Goal: Communication & Community: Answer question/provide support

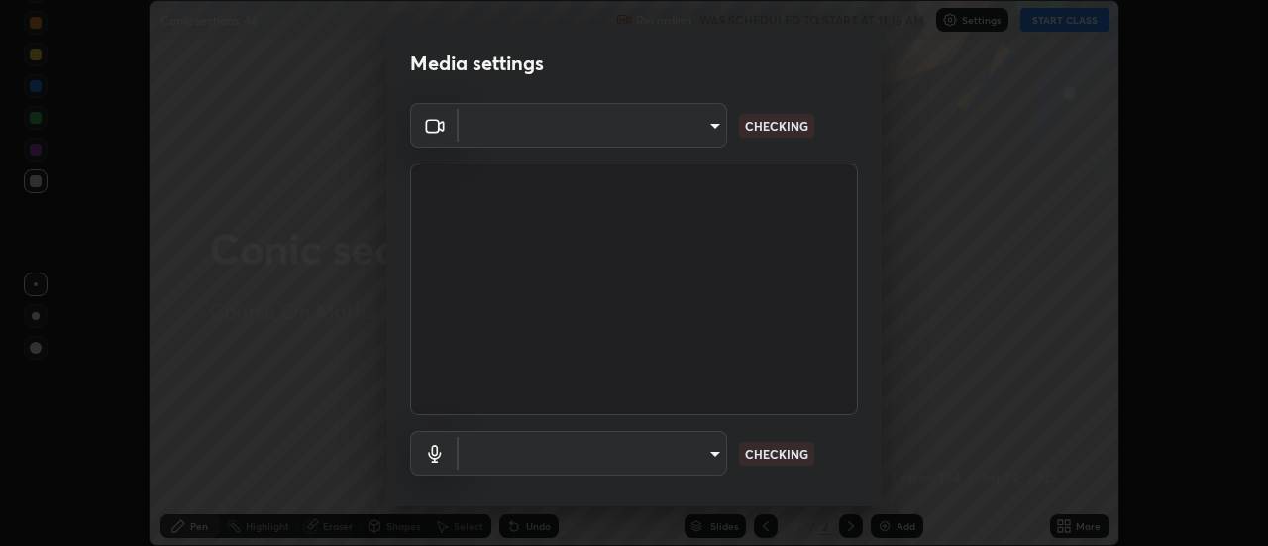
scroll to position [546, 1267]
type input "ba4e03077e2635582450f5c2a4df2d3c0c16379ec4c919f063a5676b0e49f015"
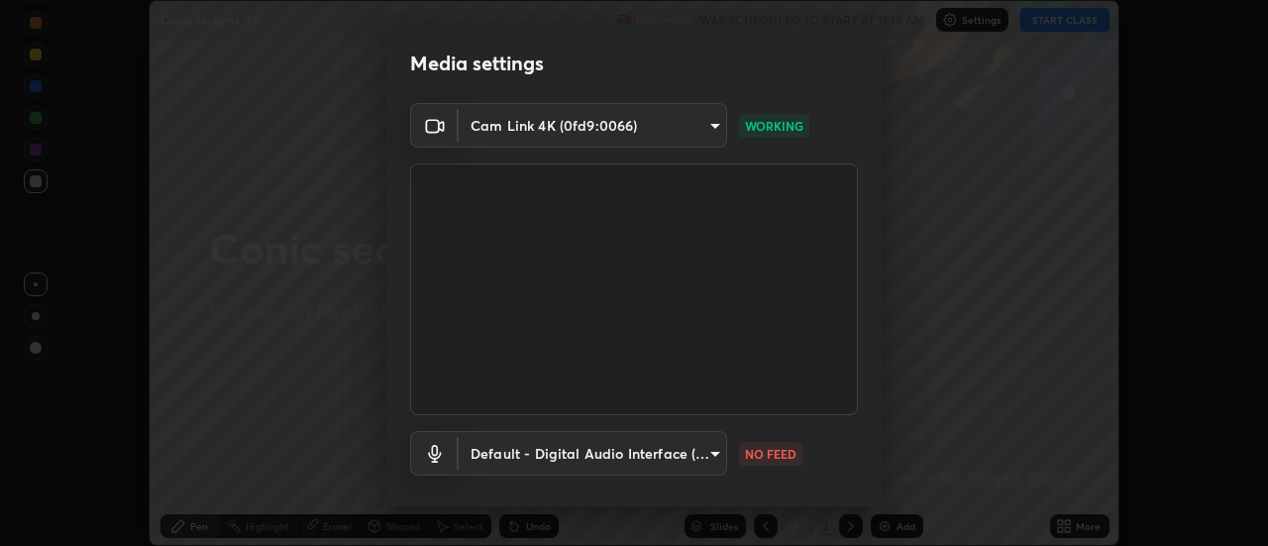
click at [692, 472] on body "Erase all Conic sections -14 Recording WAS SCHEDULED TO START AT 11:15 AM Setti…" at bounding box center [634, 273] width 1268 height 546
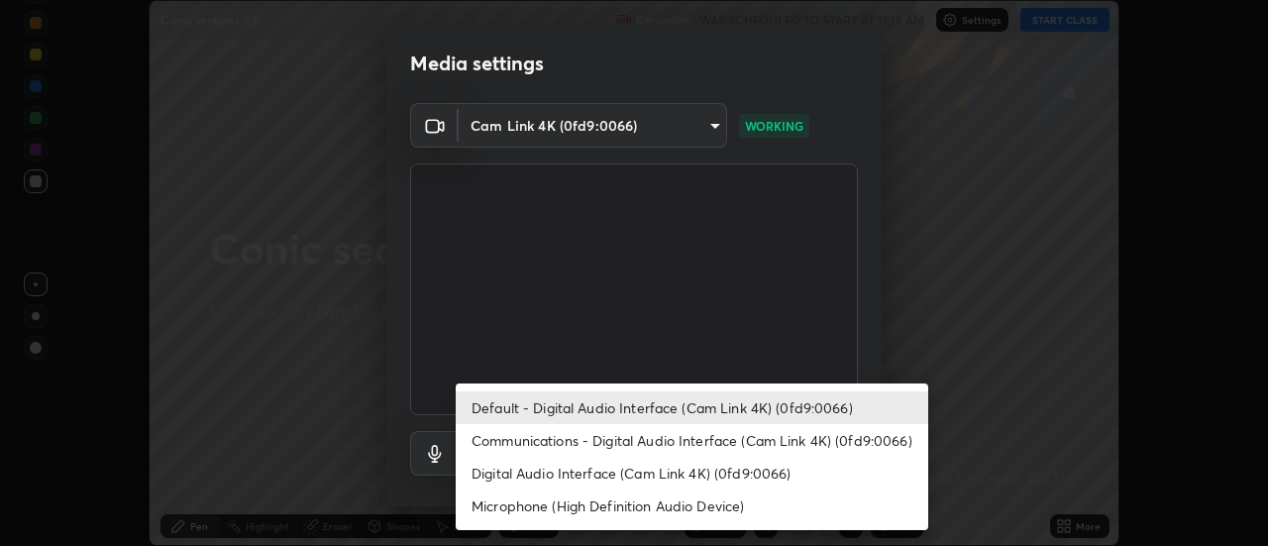
click at [631, 442] on li "Communications - Digital Audio Interface (Cam Link 4K) (0fd9:0066)" at bounding box center [692, 440] width 472 height 33
type input "communications"
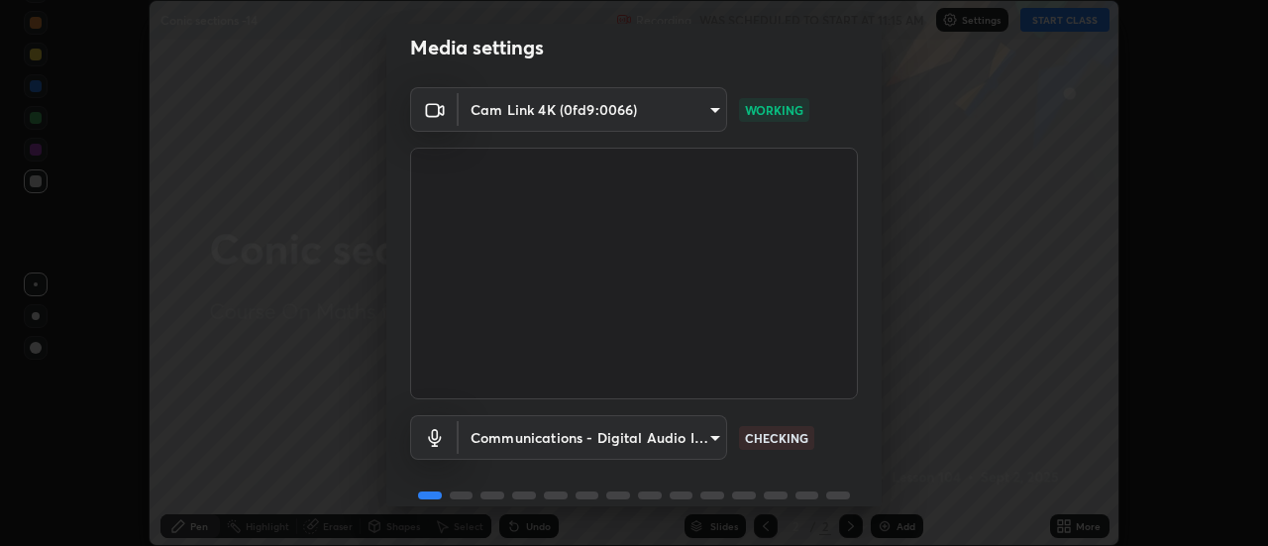
scroll to position [17, 0]
click at [700, 443] on body "Erase all Conic sections -14 Recording WAS SCHEDULED TO START AT 11:15 AM Setti…" at bounding box center [634, 273] width 1268 height 546
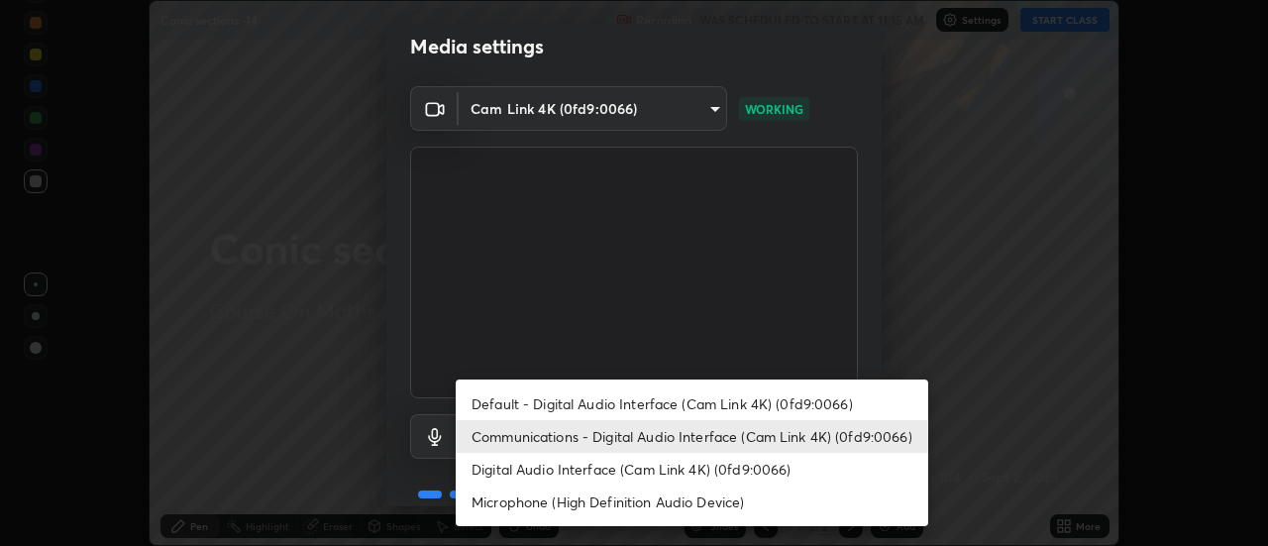
click at [770, 353] on div at bounding box center [634, 273] width 1268 height 546
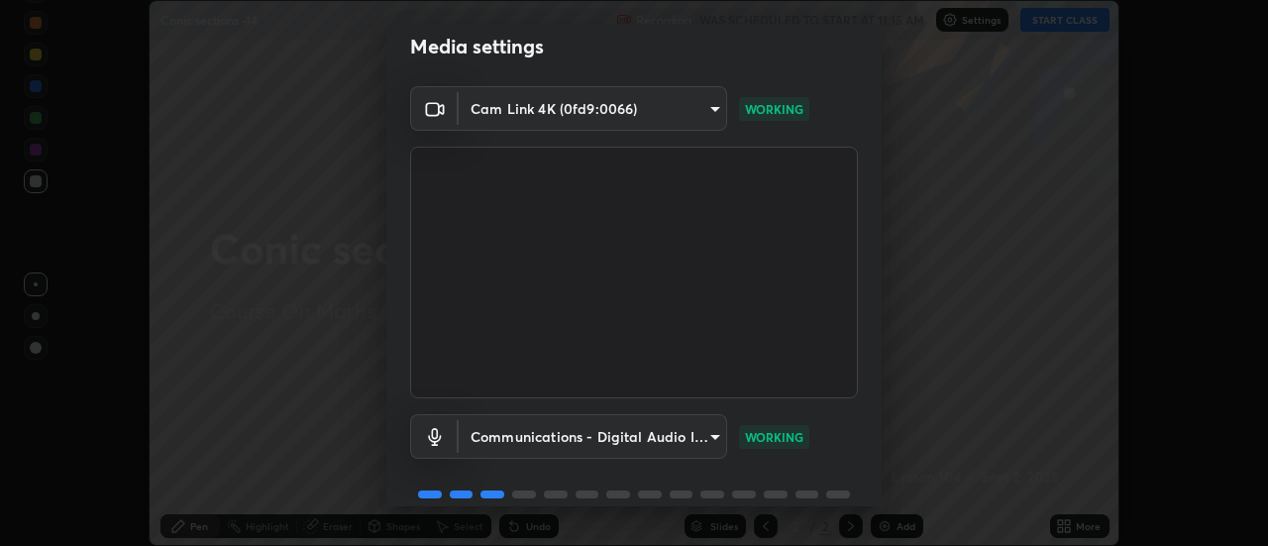
click at [804, 451] on div "Communications - Digital Audio Interface (Cam Link 4K) (0fd9:0066) communicatio…" at bounding box center [634, 436] width 448 height 45
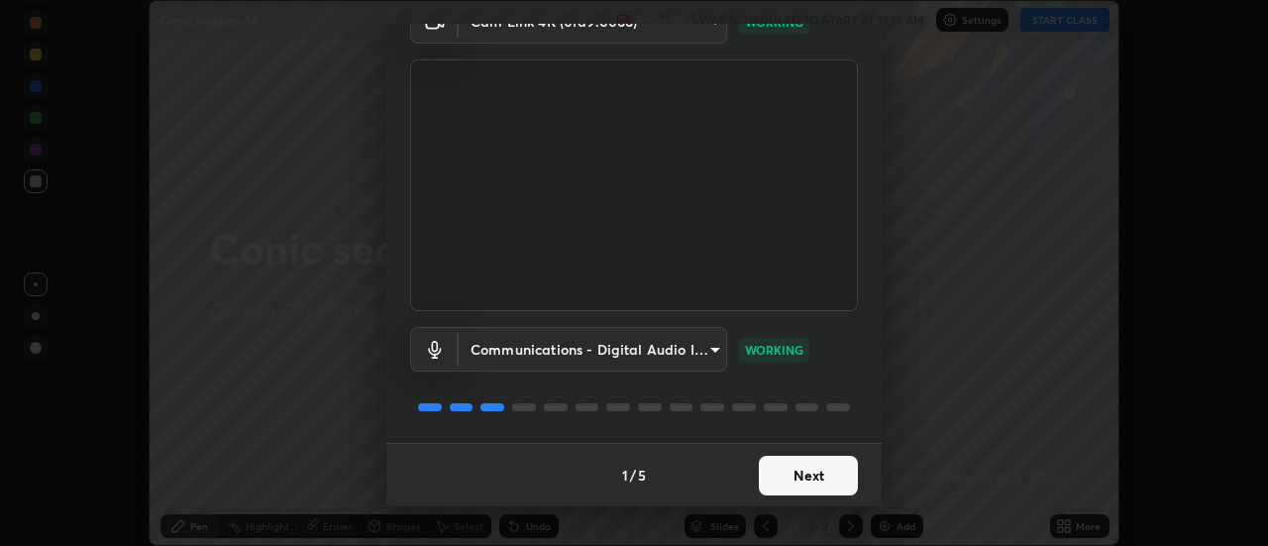
click at [813, 473] on button "Next" at bounding box center [808, 476] width 99 height 40
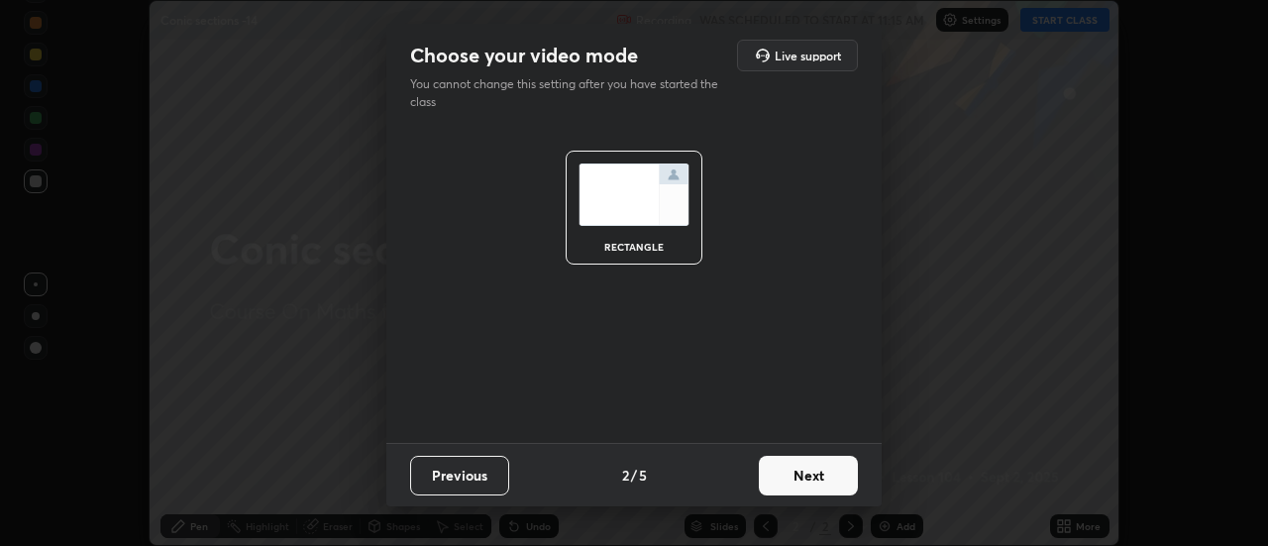
click at [810, 466] on button "Next" at bounding box center [808, 476] width 99 height 40
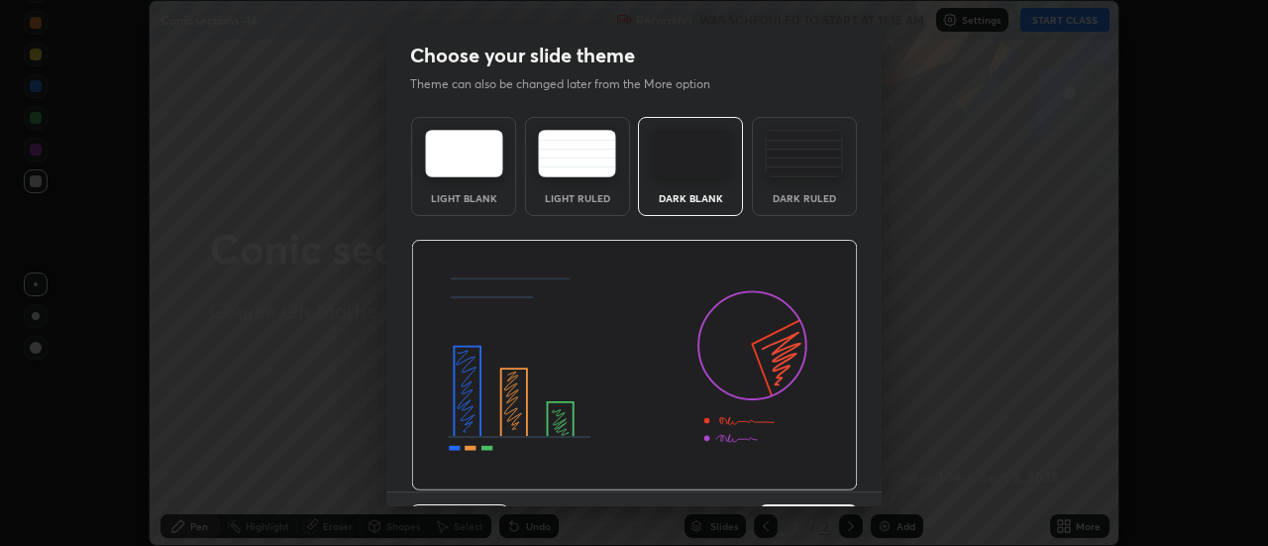
click at [822, 479] on img at bounding box center [634, 366] width 447 height 252
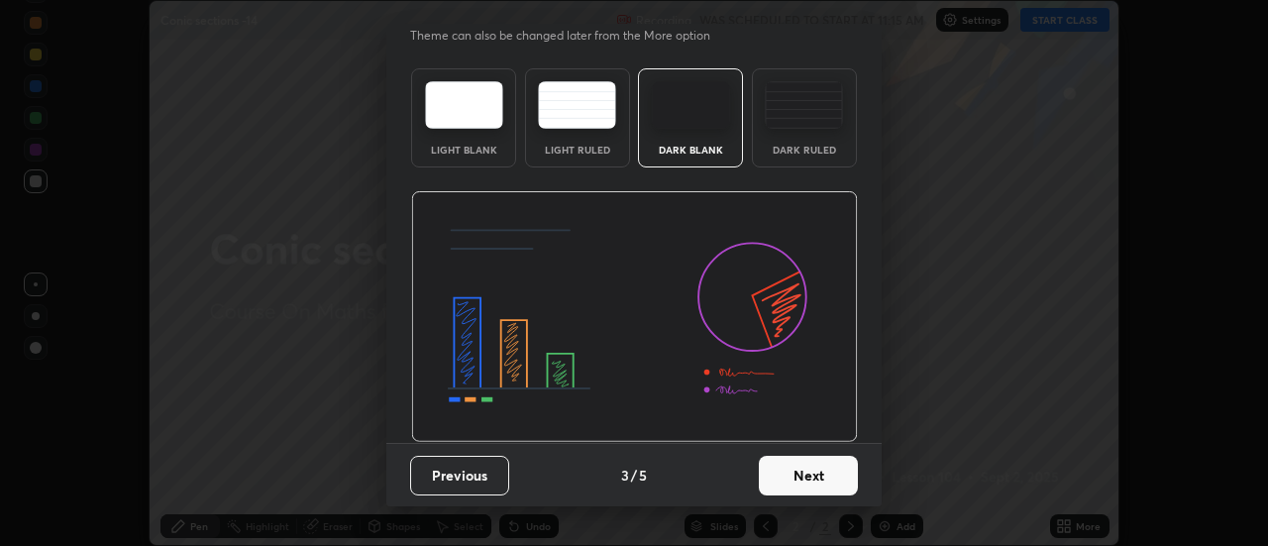
click at [810, 473] on button "Next" at bounding box center [808, 476] width 99 height 40
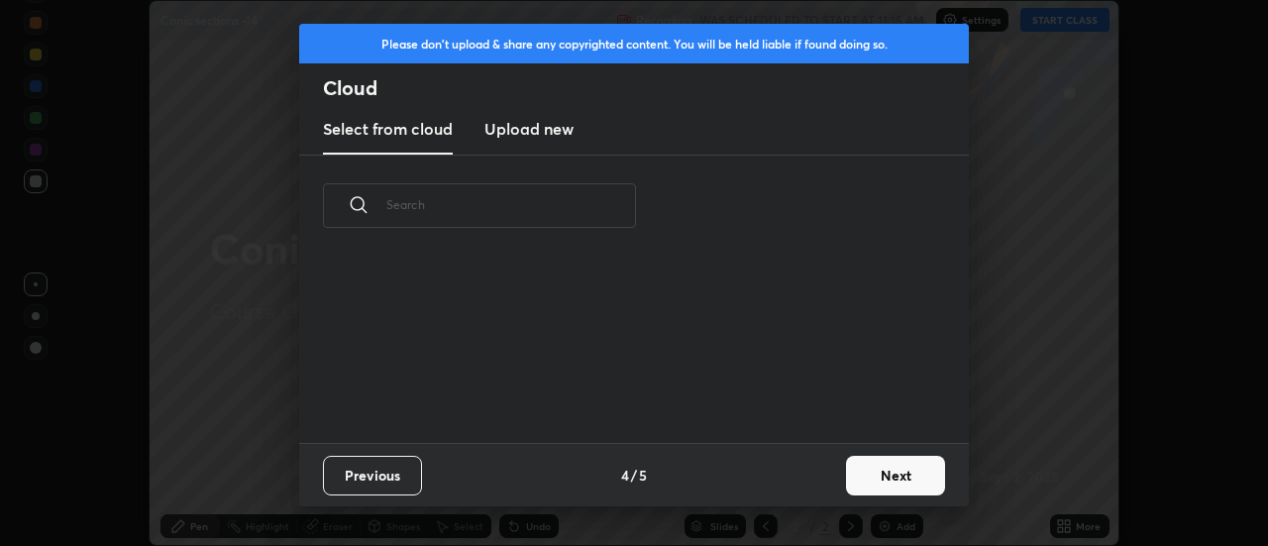
scroll to position [0, 0]
click at [916, 474] on button "Next" at bounding box center [895, 476] width 99 height 40
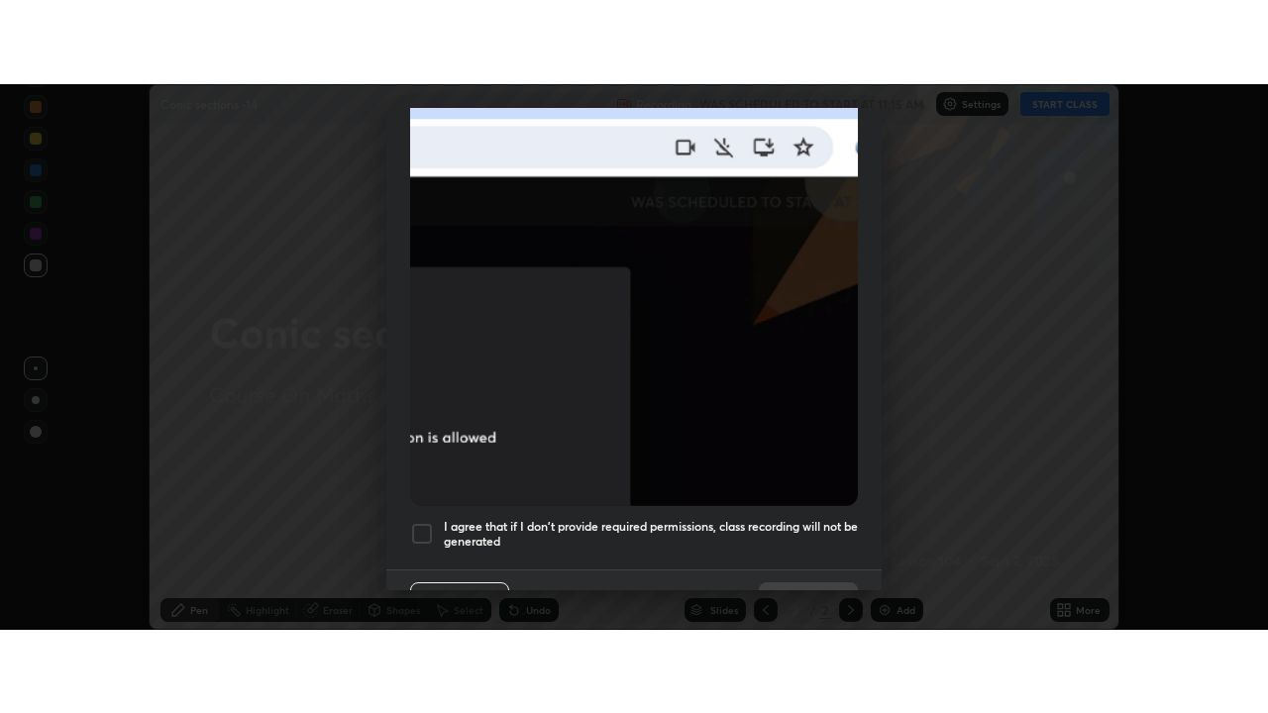
scroll to position [508, 0]
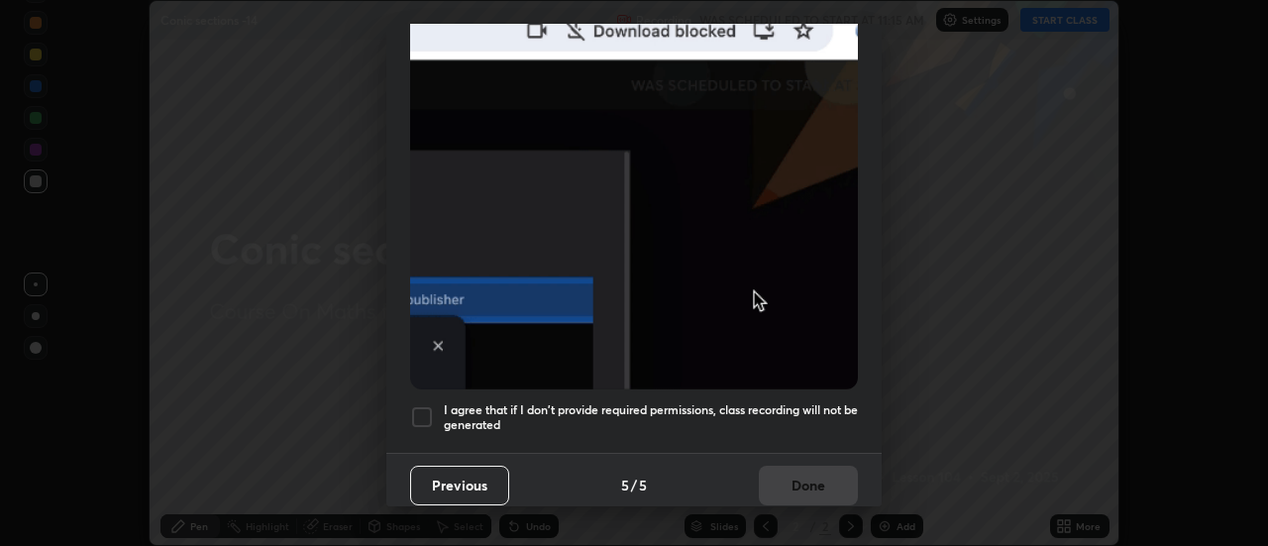
click at [729, 410] on h5 "I agree that if I don't provide required permissions, class recording will not …" at bounding box center [651, 417] width 414 height 31
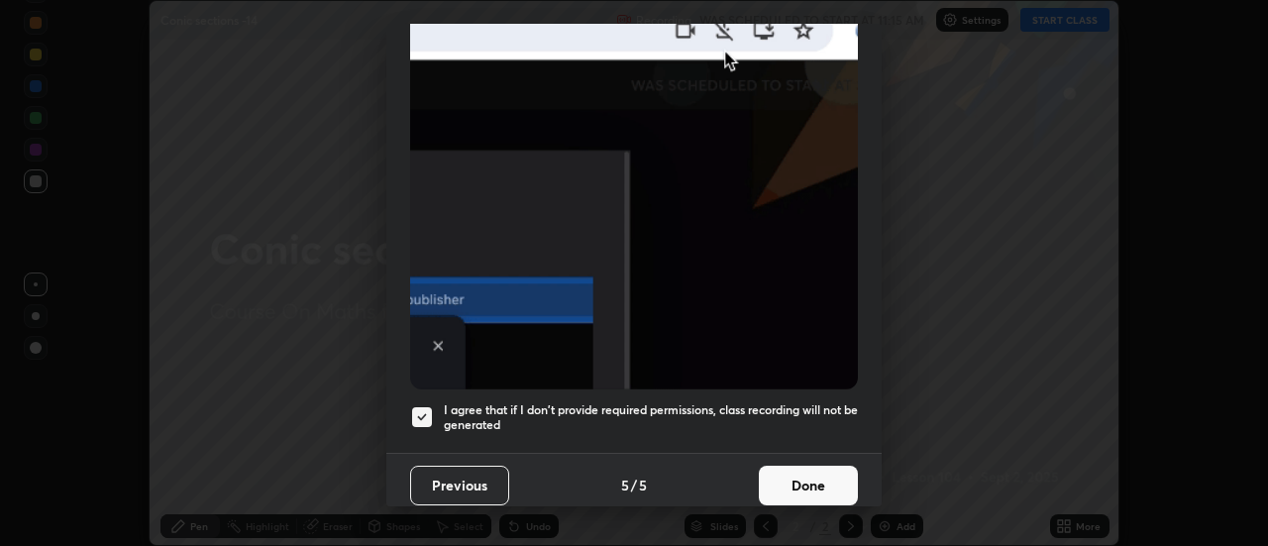
click at [765, 478] on button "Done" at bounding box center [808, 486] width 99 height 40
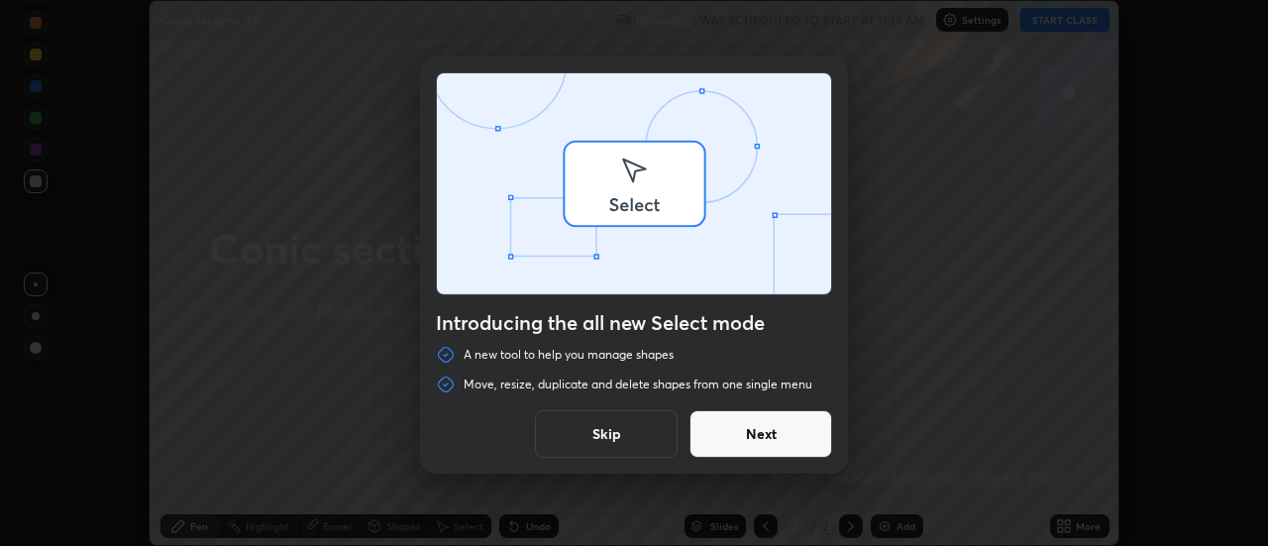
click at [1072, 526] on div "Introducing the all new Select mode A new tool to help you manage shapes Move, …" at bounding box center [634, 273] width 1268 height 546
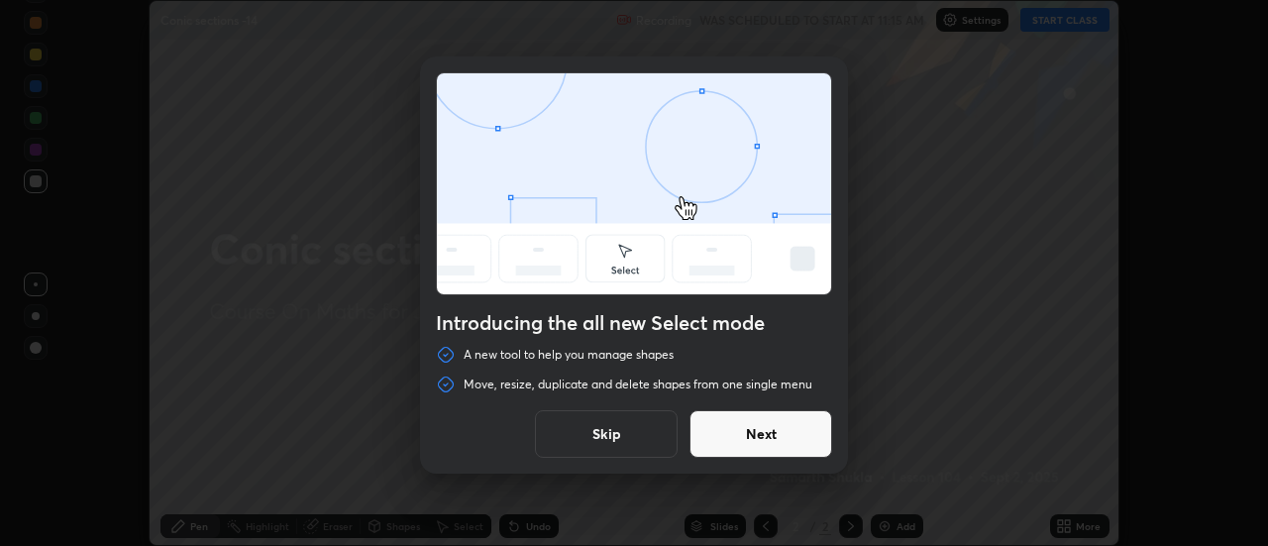
click at [641, 422] on button "Skip" at bounding box center [606, 434] width 143 height 48
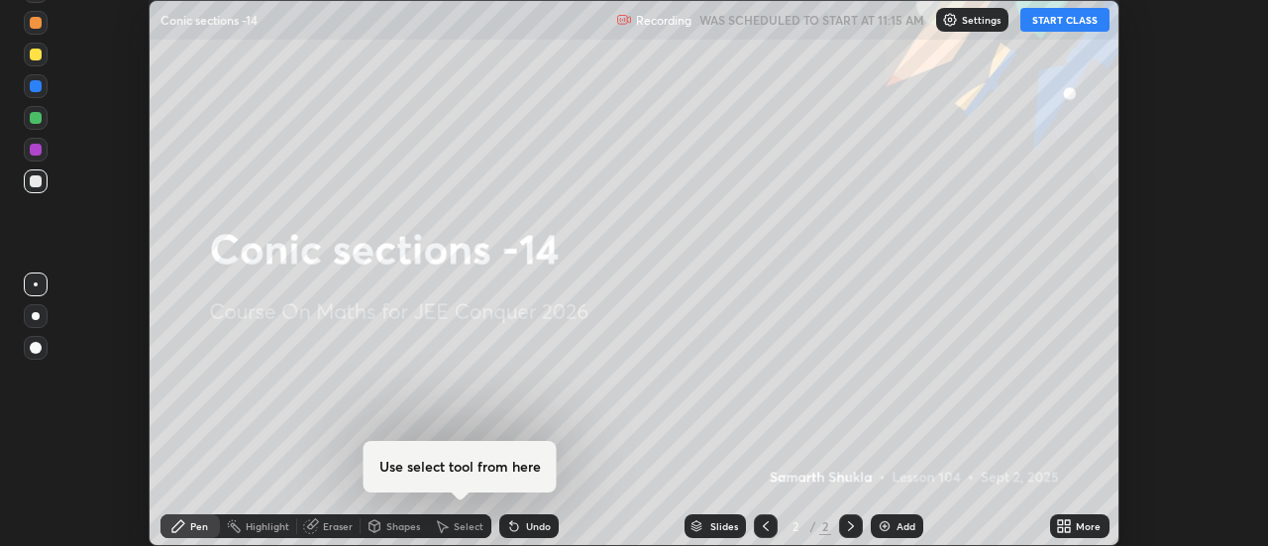
click at [1077, 528] on div "More" at bounding box center [1088, 526] width 25 height 10
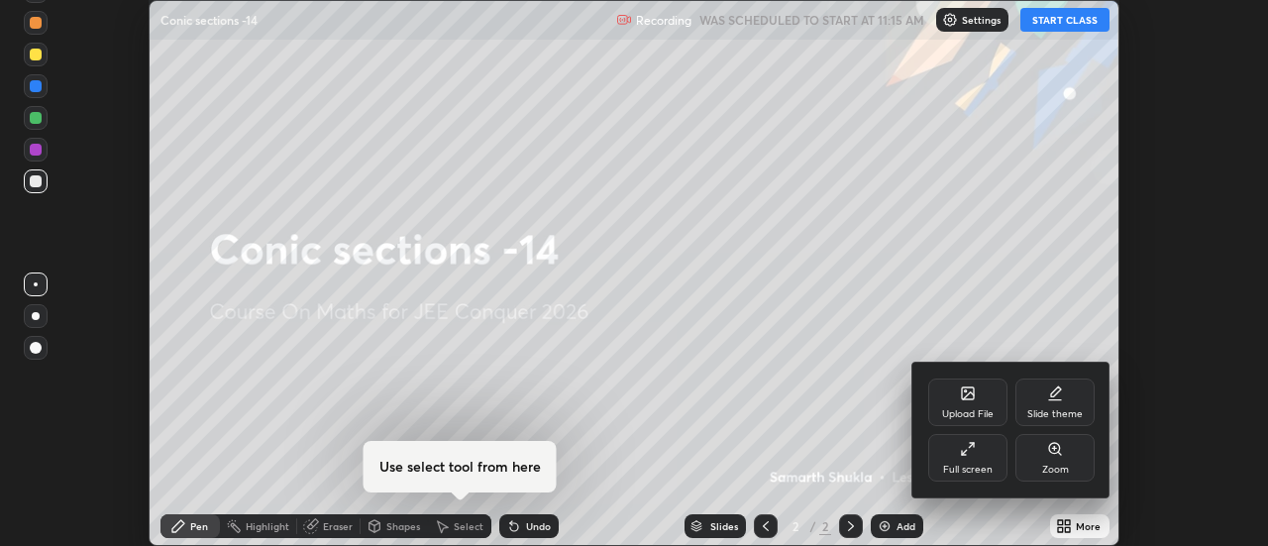
click at [944, 463] on div "Full screen" at bounding box center [967, 458] width 79 height 48
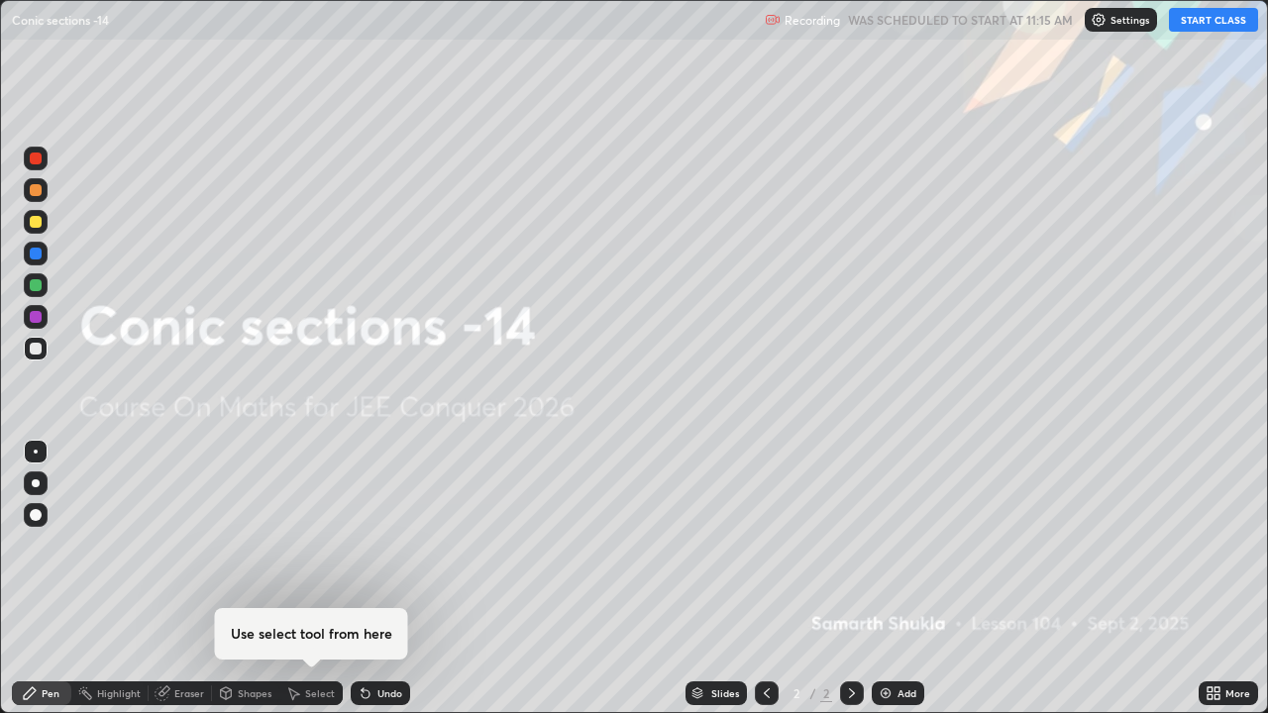
scroll to position [713, 1268]
click at [1205, 22] on button "START CLASS" at bounding box center [1213, 20] width 89 height 24
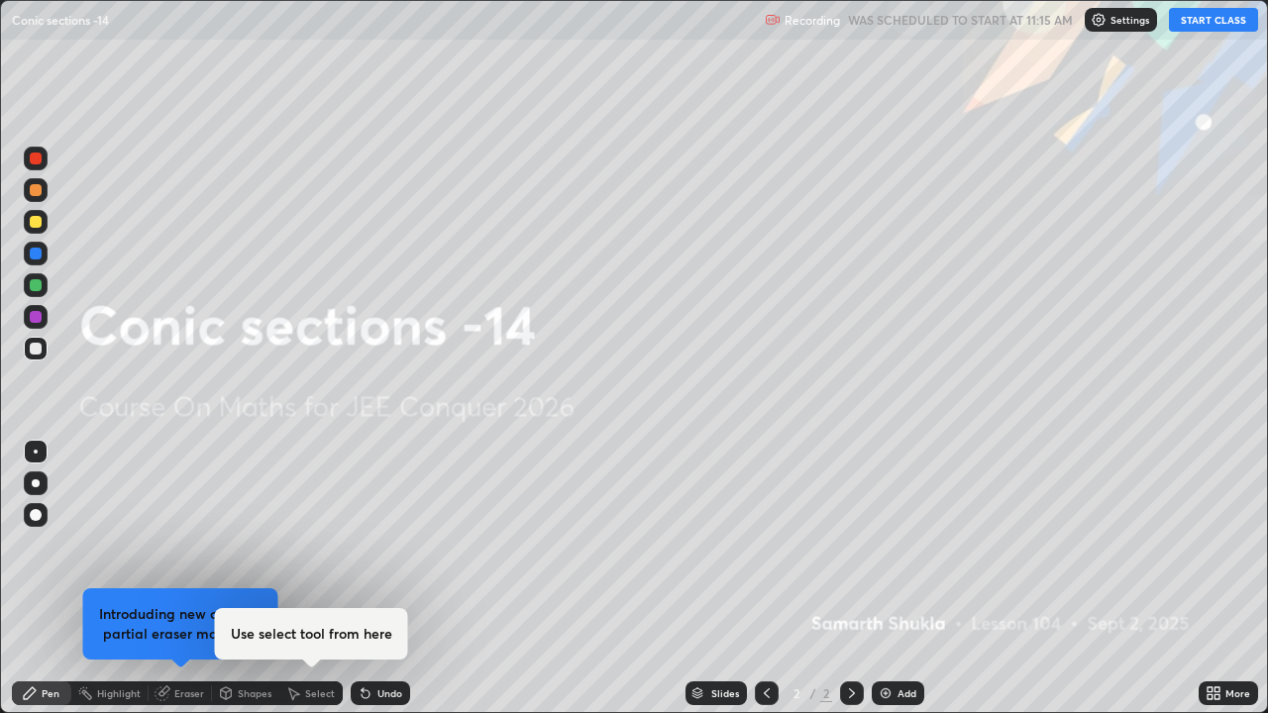
click at [892, 545] on div "Add" at bounding box center [898, 693] width 52 height 24
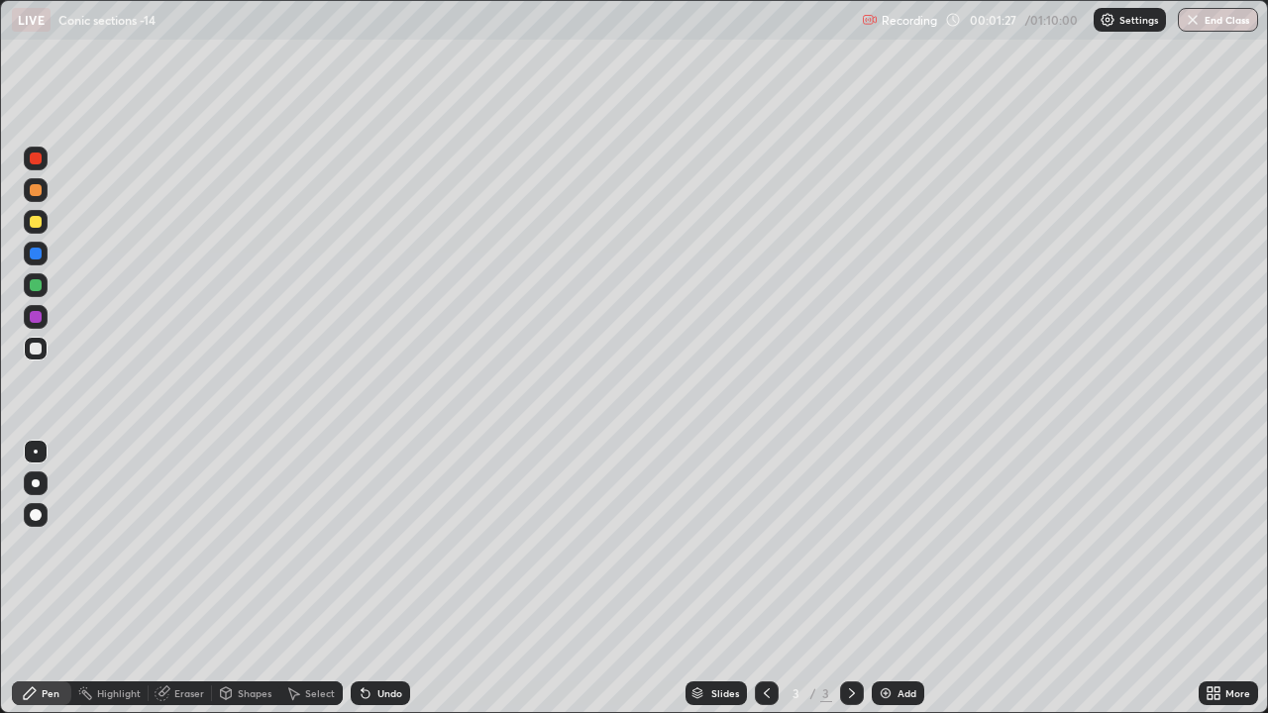
click at [891, 545] on div "Add" at bounding box center [898, 693] width 52 height 24
click at [902, 545] on div "Add" at bounding box center [898, 693] width 52 height 24
click at [910, 545] on div "Add" at bounding box center [906, 693] width 19 height 10
click at [37, 222] on div at bounding box center [36, 222] width 12 height 12
click at [36, 286] on div at bounding box center [36, 285] width 12 height 12
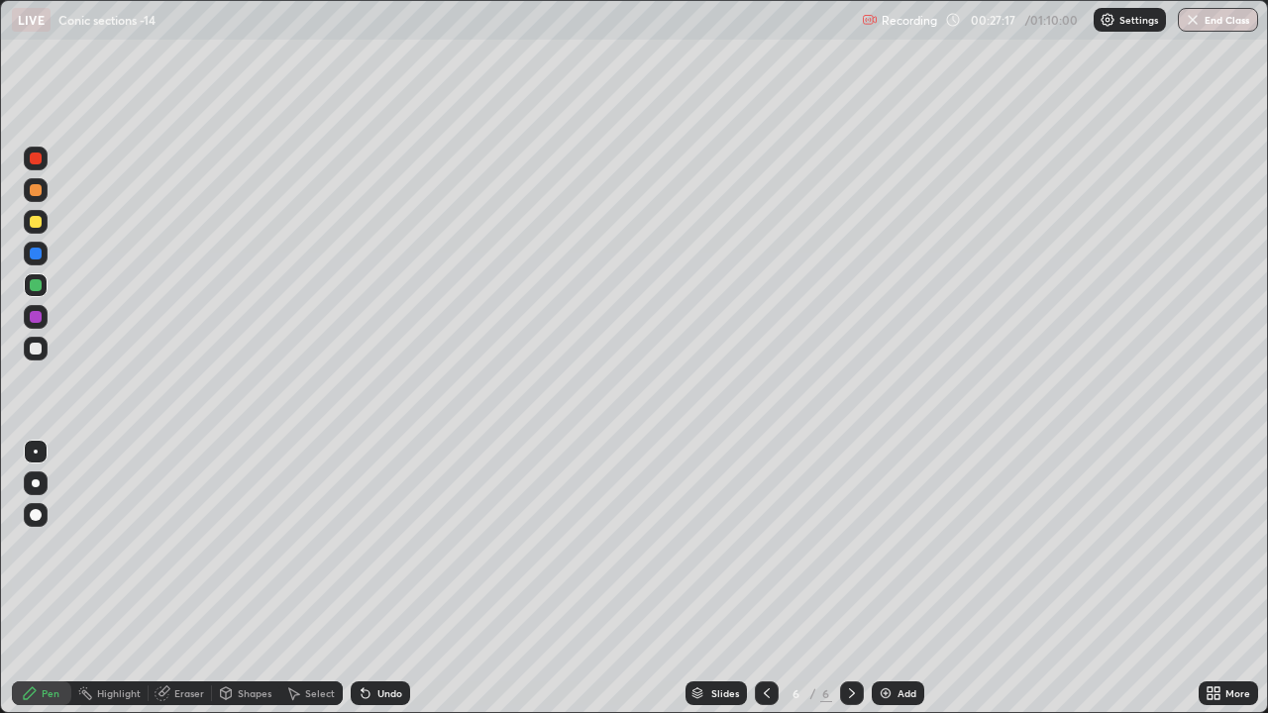
click at [905, 545] on div "Add" at bounding box center [906, 693] width 19 height 10
click at [768, 545] on div at bounding box center [767, 694] width 24 height 40
click at [39, 165] on div at bounding box center [36, 159] width 24 height 24
click at [873, 545] on div "Add" at bounding box center [898, 693] width 52 height 24
click at [855, 545] on icon at bounding box center [852, 693] width 16 height 16
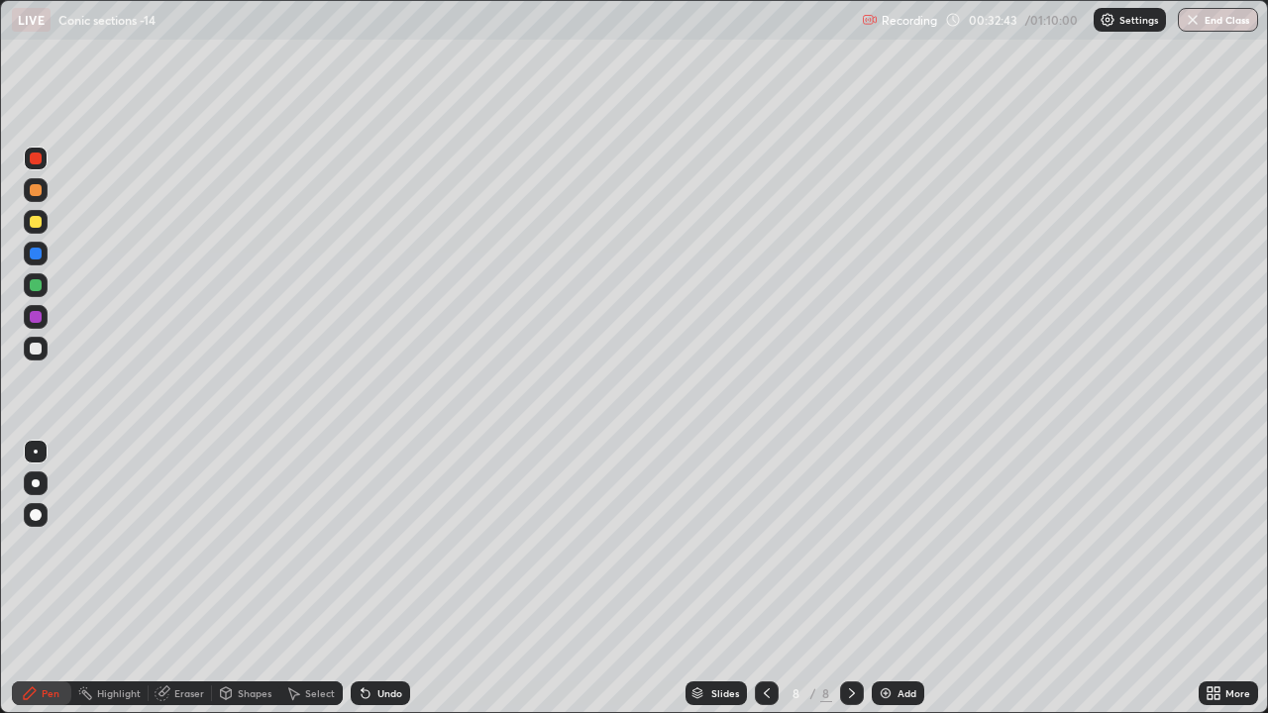
click at [765, 545] on icon at bounding box center [767, 693] width 16 height 16
click at [764, 545] on div at bounding box center [767, 693] width 24 height 24
click at [32, 314] on div at bounding box center [36, 317] width 12 height 12
click at [851, 545] on icon at bounding box center [852, 693] width 6 height 10
click at [850, 545] on icon at bounding box center [852, 693] width 16 height 16
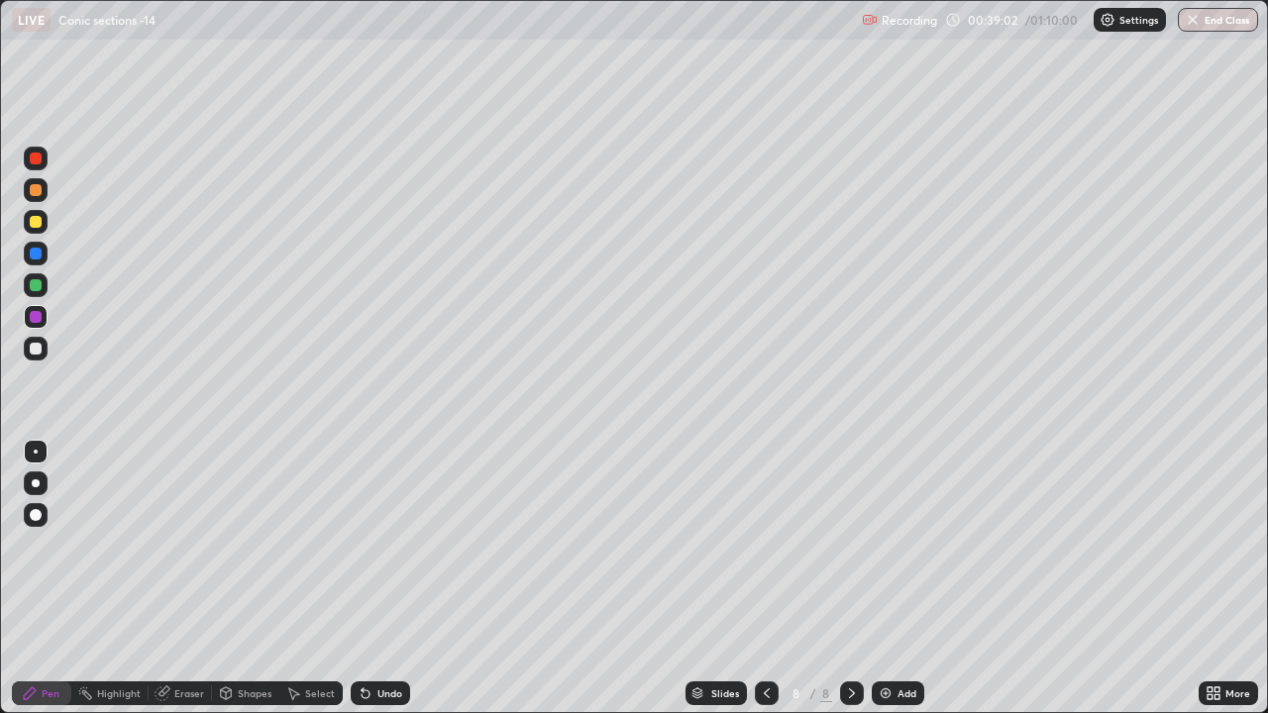
click at [765, 545] on icon at bounding box center [767, 693] width 16 height 16
click at [776, 545] on div at bounding box center [767, 693] width 24 height 24
click at [841, 545] on div at bounding box center [852, 693] width 24 height 24
click at [861, 545] on div at bounding box center [852, 693] width 24 height 24
click at [906, 545] on div "Add" at bounding box center [898, 693] width 52 height 24
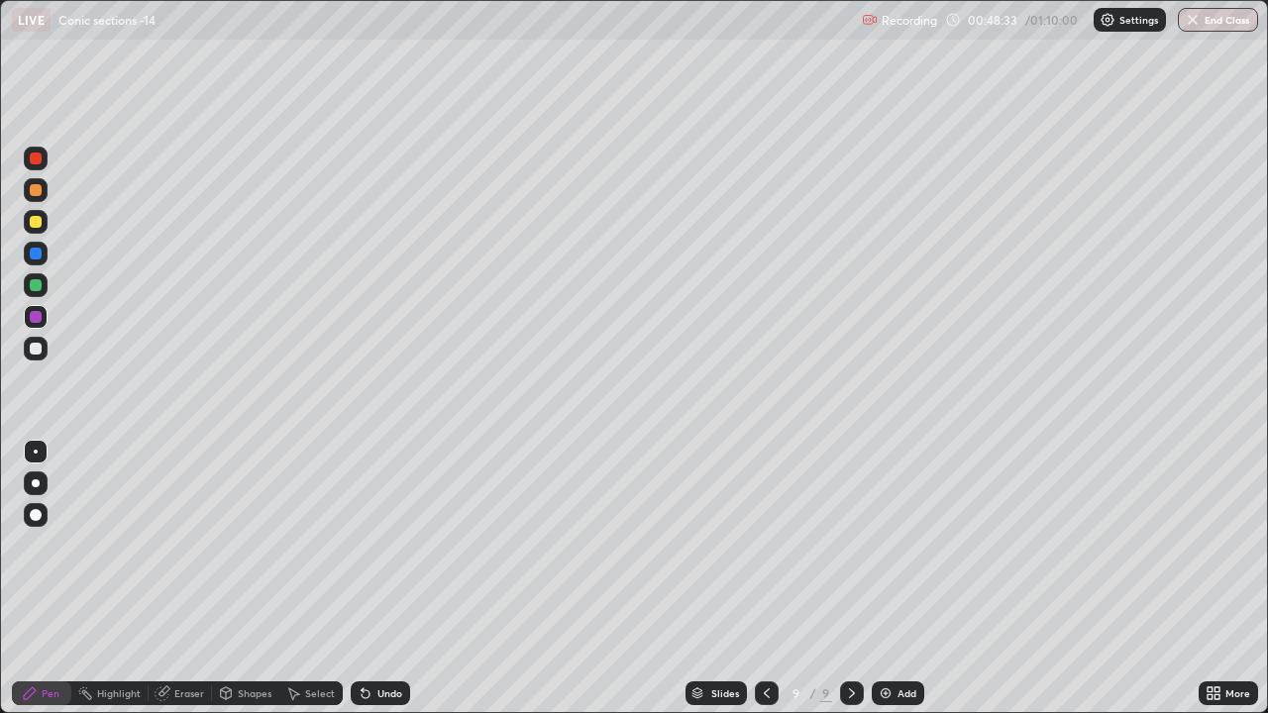
click at [897, 545] on div "Add" at bounding box center [906, 693] width 19 height 10
click at [40, 224] on div at bounding box center [36, 222] width 12 height 12
click at [37, 287] on div at bounding box center [36, 285] width 12 height 12
click at [1205, 18] on button "End Class" at bounding box center [1218, 20] width 80 height 24
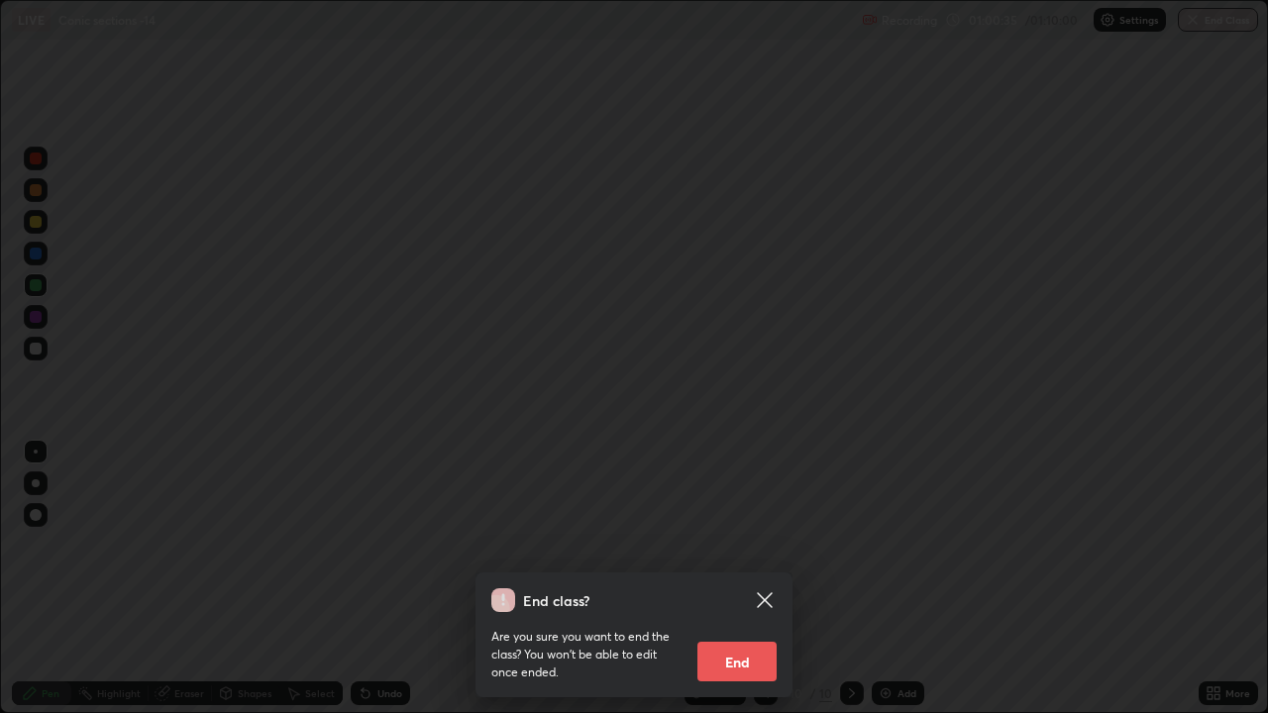
click at [760, 545] on icon at bounding box center [765, 600] width 24 height 24
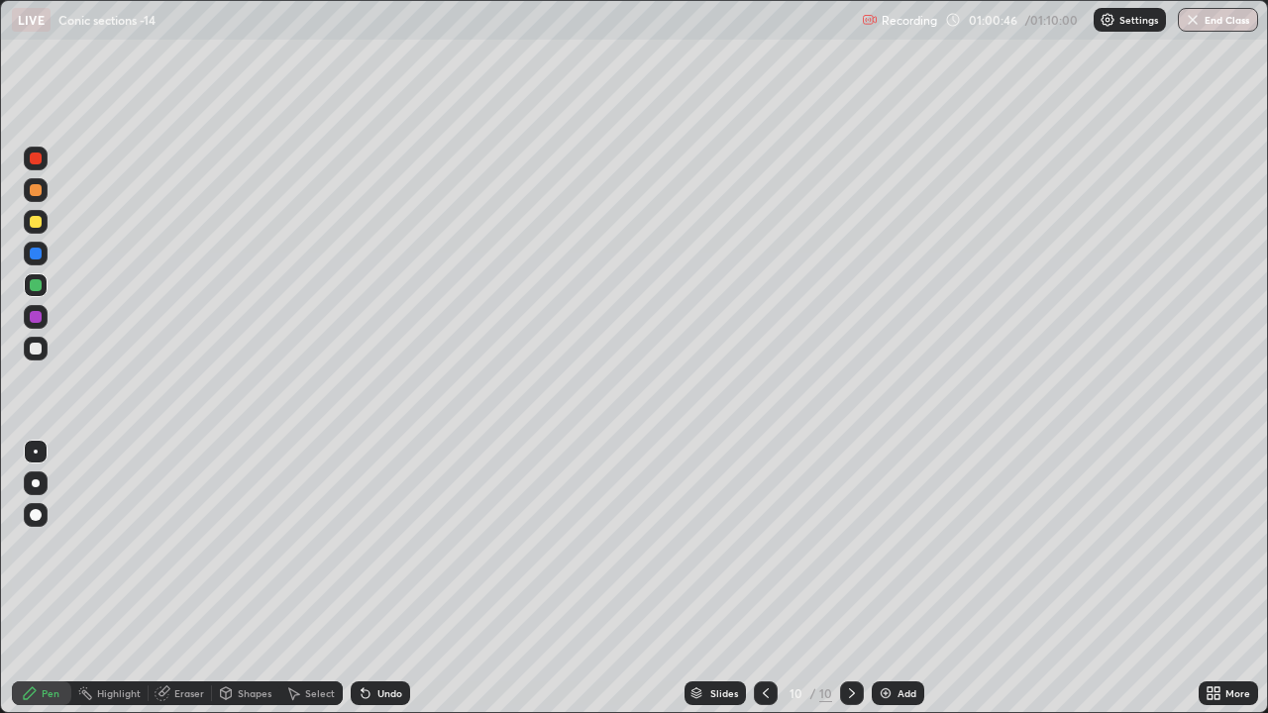
click at [1211, 21] on button "End Class" at bounding box center [1218, 20] width 80 height 24
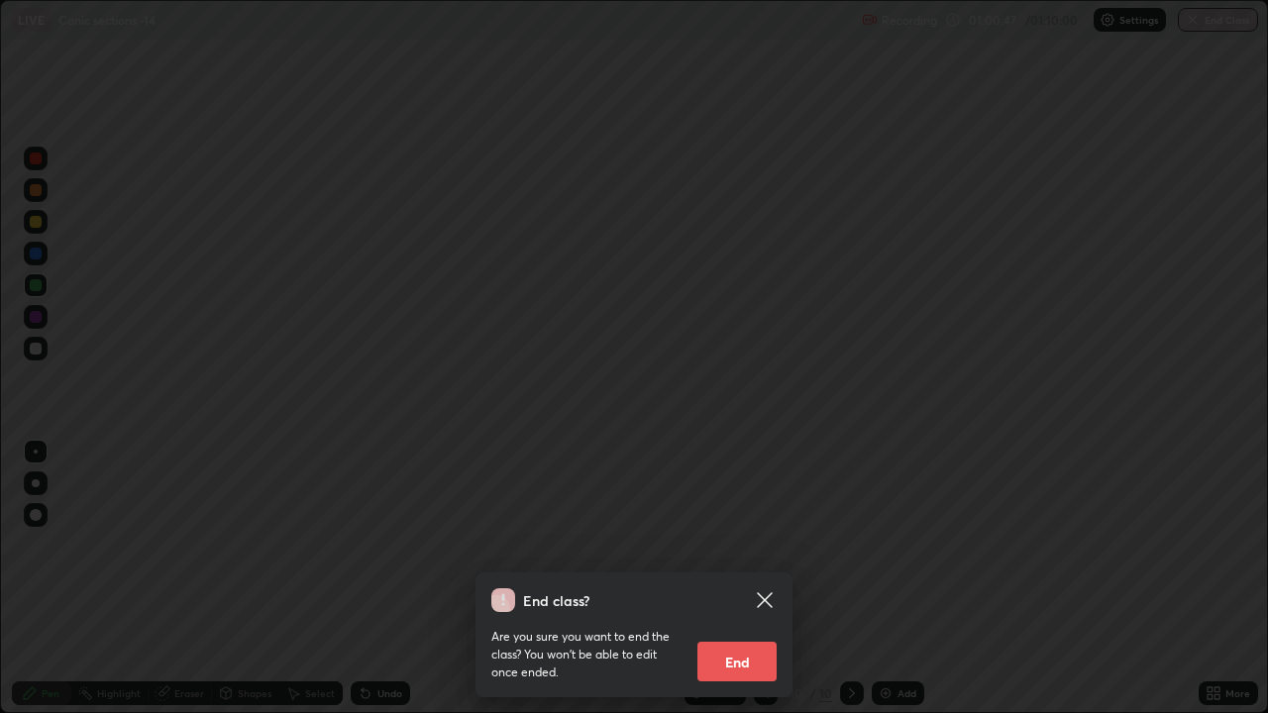
click at [729, 545] on button "End" at bounding box center [736, 662] width 79 height 40
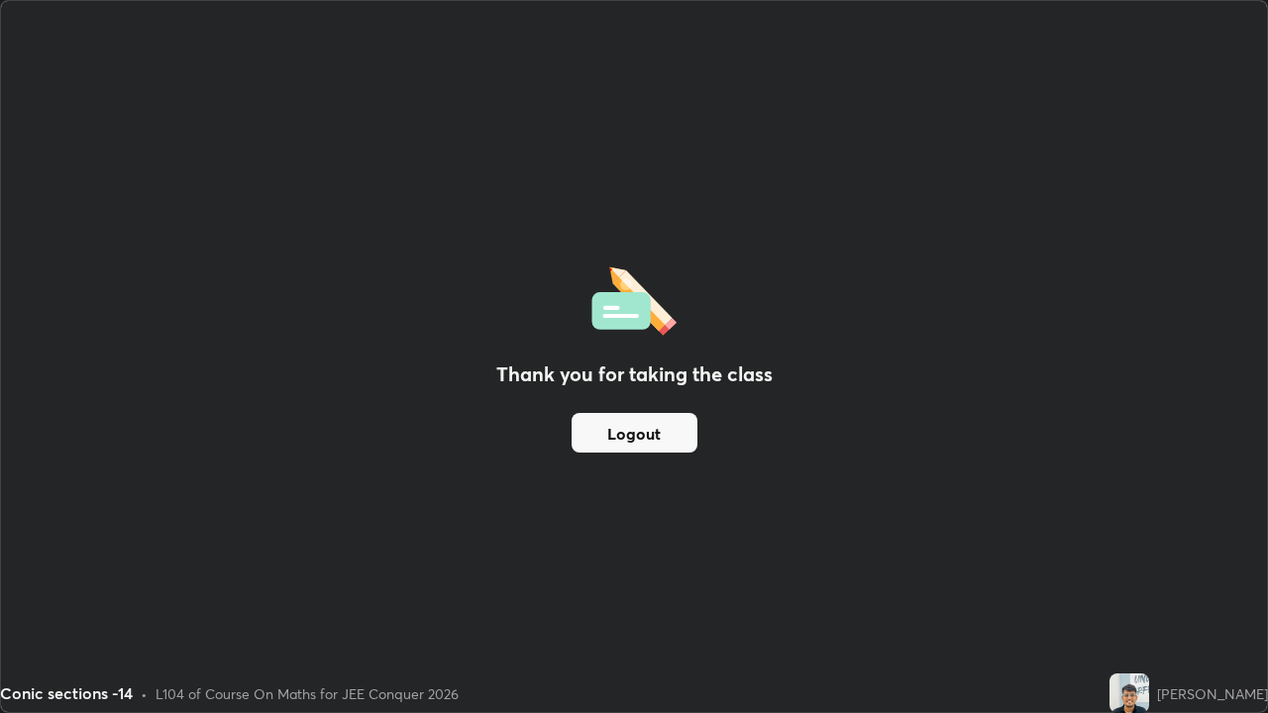
click at [665, 437] on button "Logout" at bounding box center [635, 433] width 126 height 40
